Goal: Find specific page/section: Find specific page/section

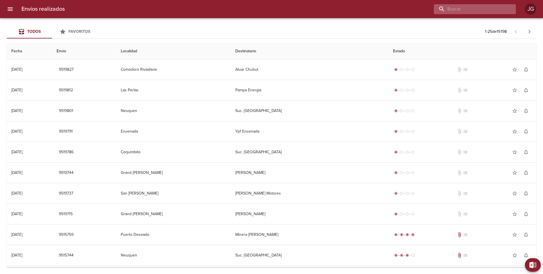
click at [483, 12] on input "buscar" at bounding box center [470, 9] width 72 height 10
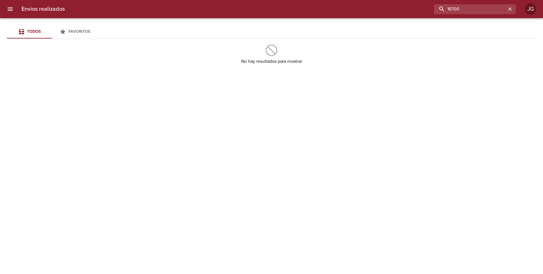
drag, startPoint x: 433, startPoint y: 9, endPoint x: 413, endPoint y: 8, distance: 19.8
click at [413, 8] on div "16700" at bounding box center [292, 9] width 447 height 10
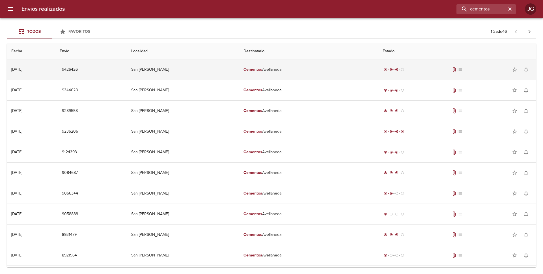
click at [221, 70] on td "San [PERSON_NAME]" at bounding box center [183, 69] width 112 height 20
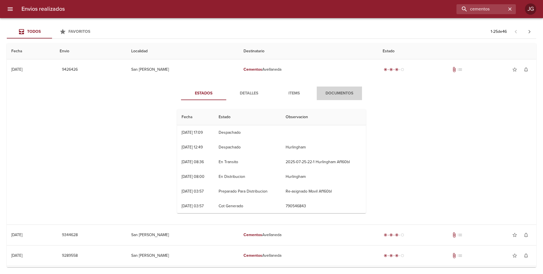
click at [343, 93] on span "Documentos" at bounding box center [339, 93] width 38 height 7
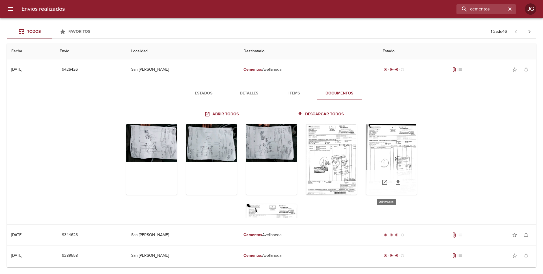
click at [374, 147] on div "Tabla de envíos del cliente" at bounding box center [391, 159] width 51 height 71
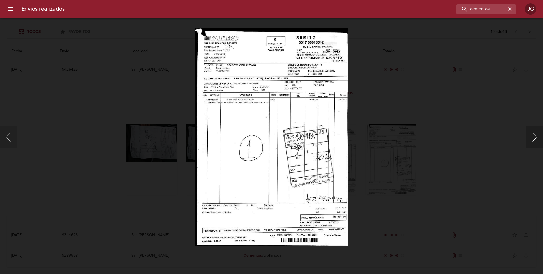
click at [536, 138] on button "Siguiente" at bounding box center [534, 137] width 17 height 23
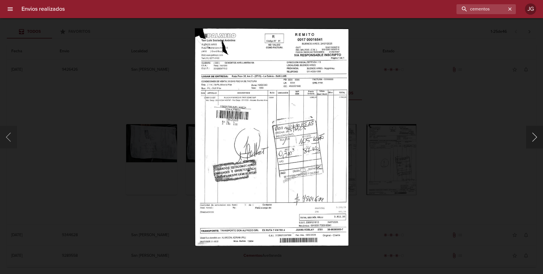
click at [536, 138] on button "Siguiente" at bounding box center [534, 137] width 17 height 23
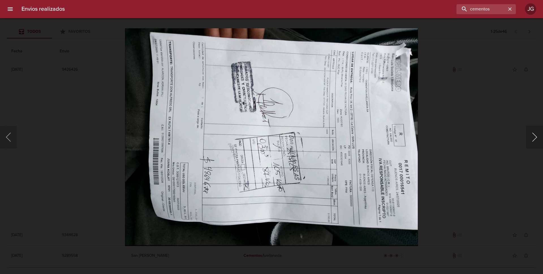
click at [531, 140] on button "Siguiente" at bounding box center [534, 137] width 17 height 23
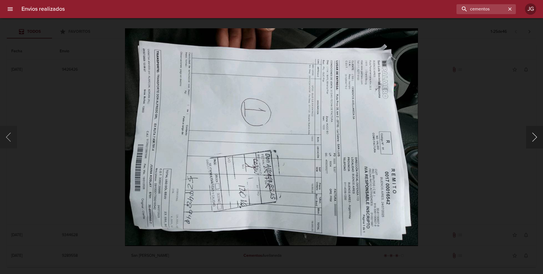
click at [534, 139] on button "Siguiente" at bounding box center [534, 137] width 17 height 23
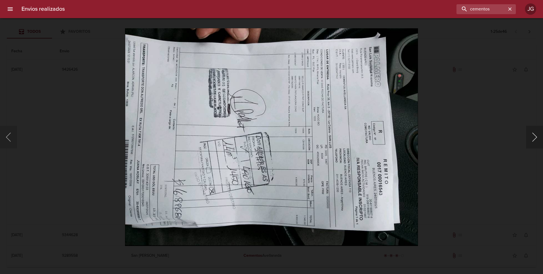
click at [533, 138] on button "Siguiente" at bounding box center [534, 137] width 17 height 23
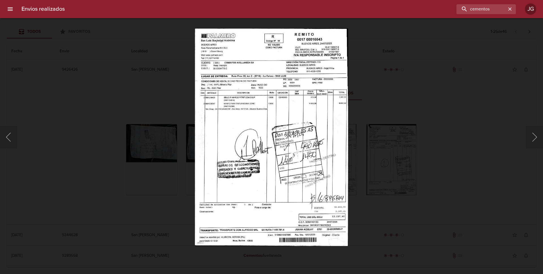
click at [10, 40] on div "Lightbox" at bounding box center [271, 137] width 543 height 274
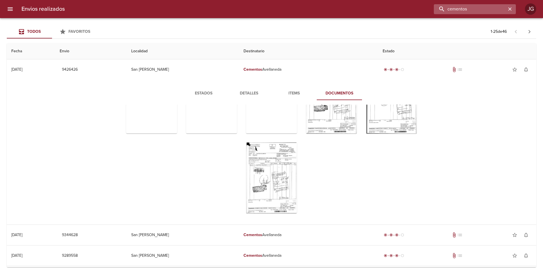
click at [493, 8] on input "cementos" at bounding box center [470, 9] width 72 height 10
type input "cementos [PERSON_NAME]"
